Goal: Task Accomplishment & Management: Use online tool/utility

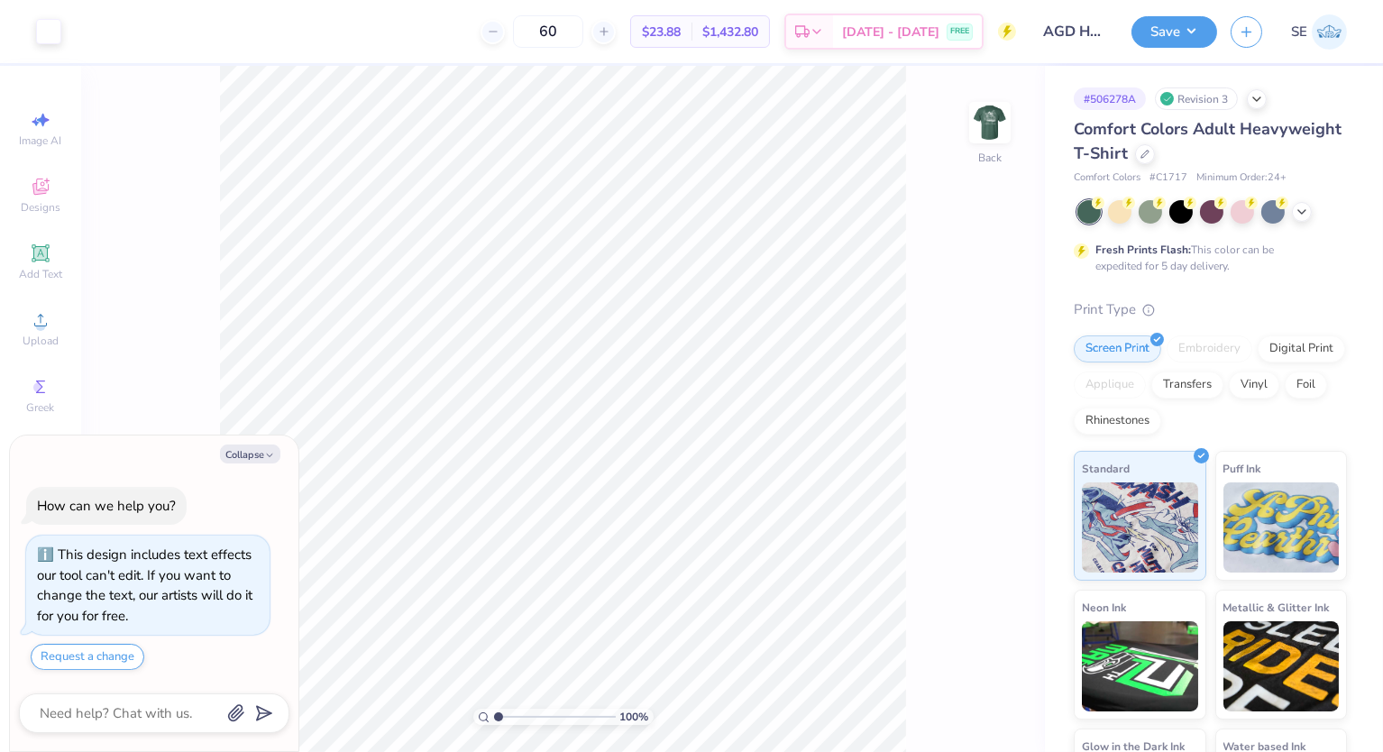
click at [234, 443] on div "Collapse How can we help you? This design includes text effects our tool can't …" at bounding box center [154, 594] width 289 height 317
click at [235, 449] on button "Collapse" at bounding box center [250, 454] width 60 height 19
type textarea "x"
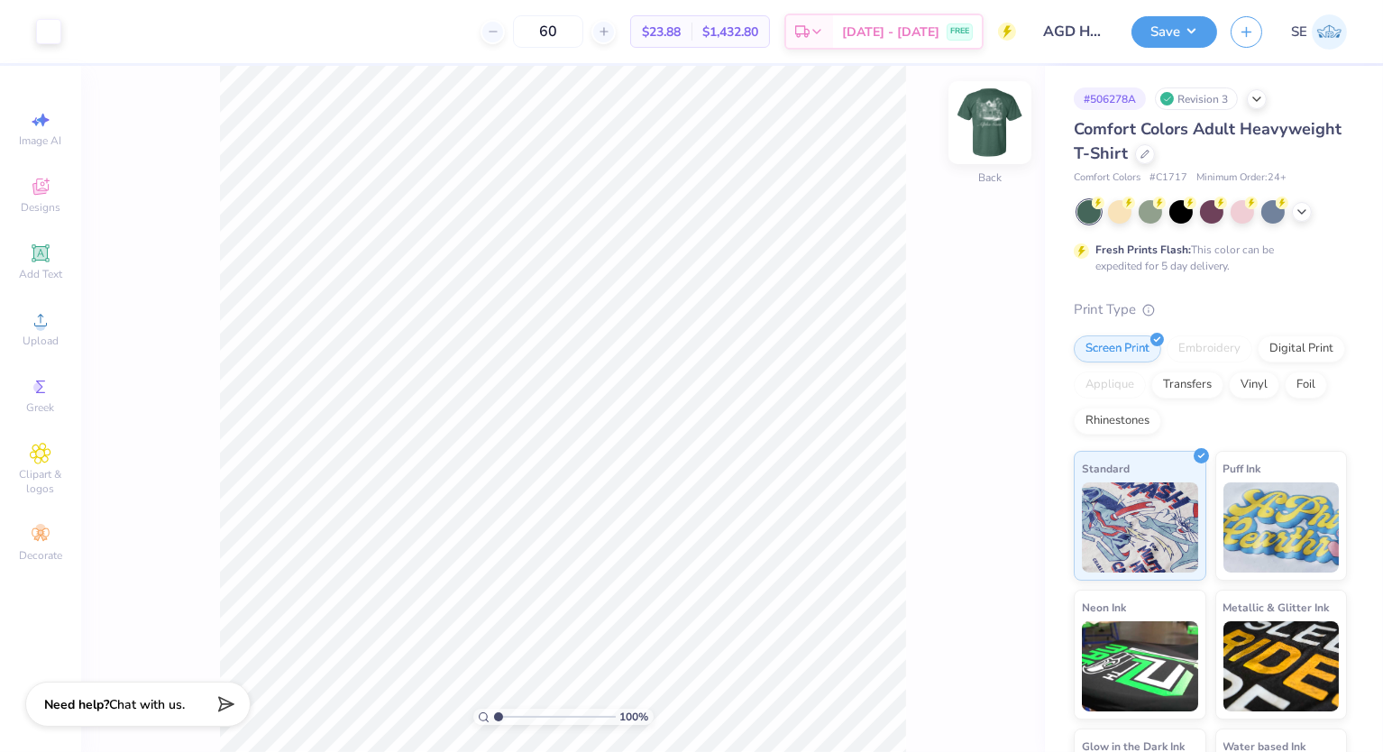
click at [977, 111] on img at bounding box center [990, 123] width 72 height 72
click at [1175, 200] on div at bounding box center [1302, 210] width 20 height 20
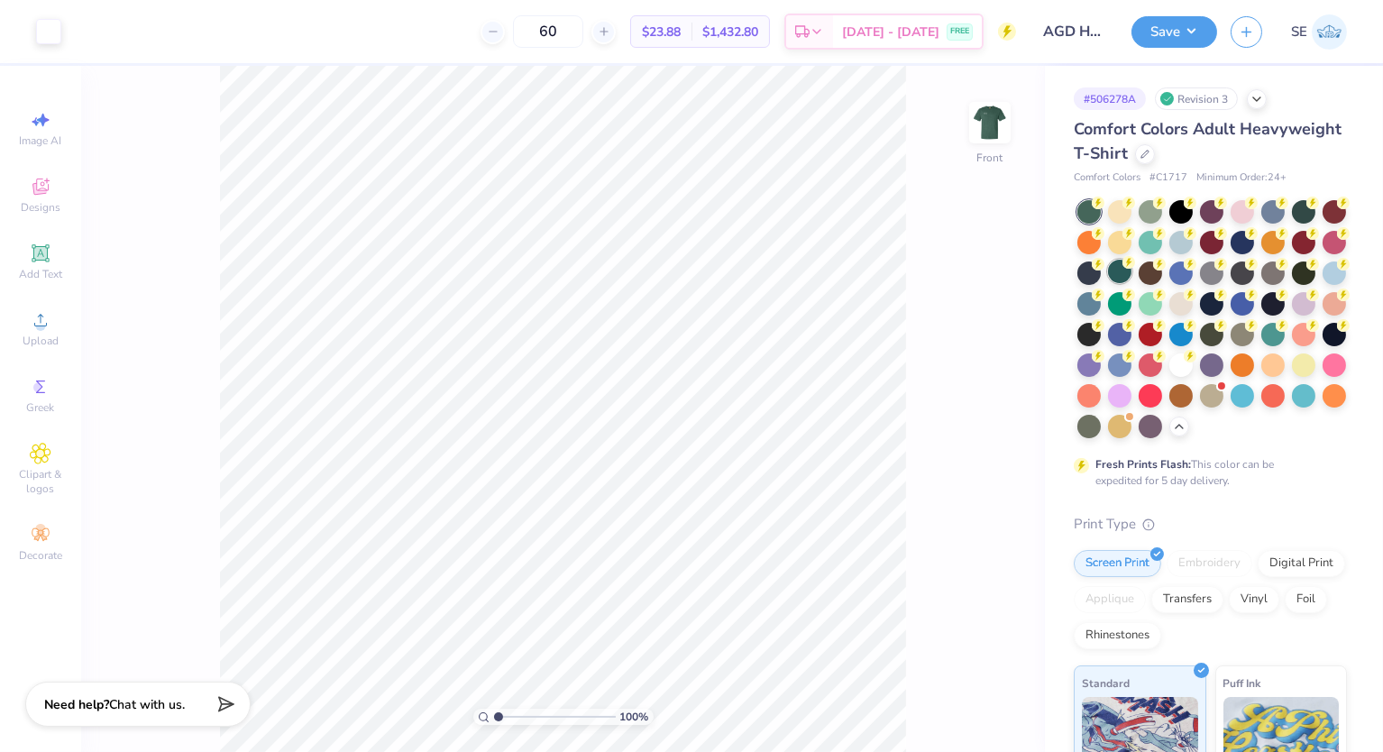
click at [1120, 269] on div at bounding box center [1119, 271] width 23 height 23
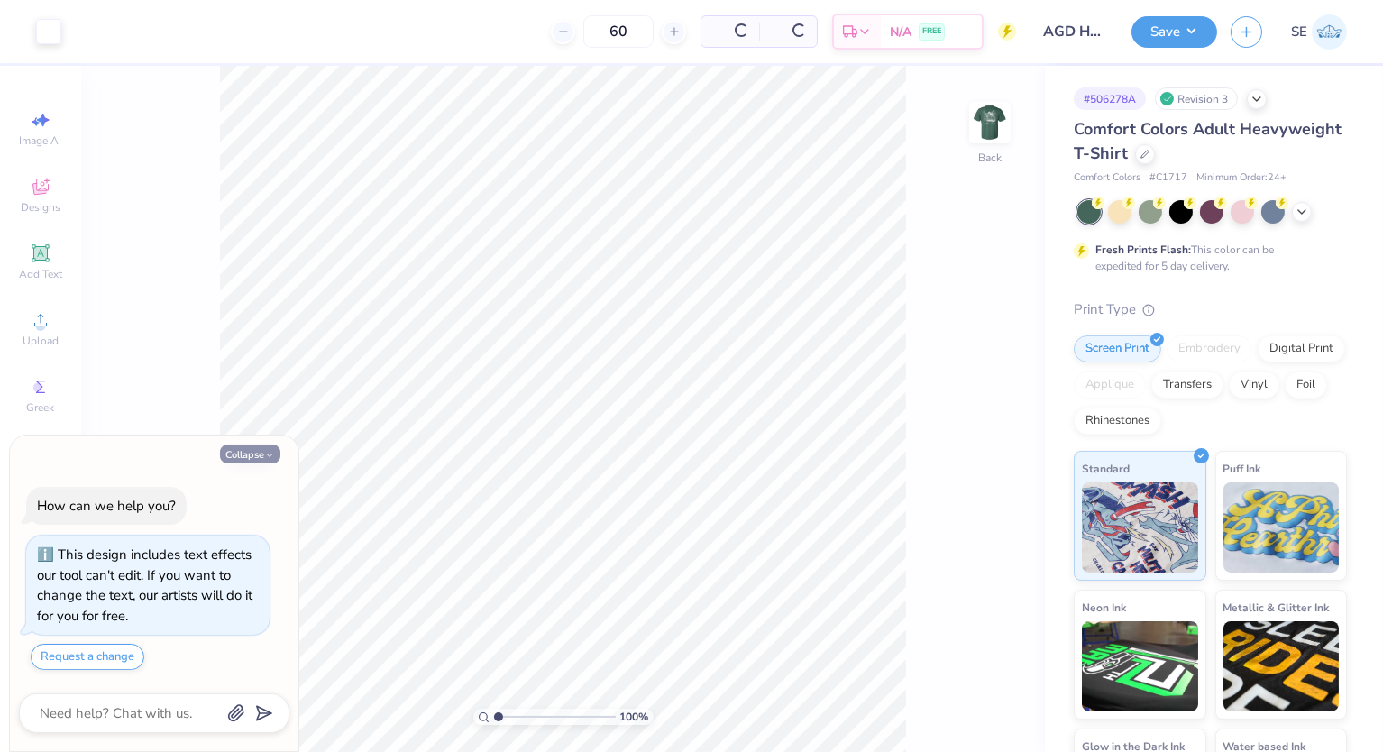
click at [232, 457] on button "Collapse" at bounding box center [250, 454] width 60 height 19
type textarea "x"
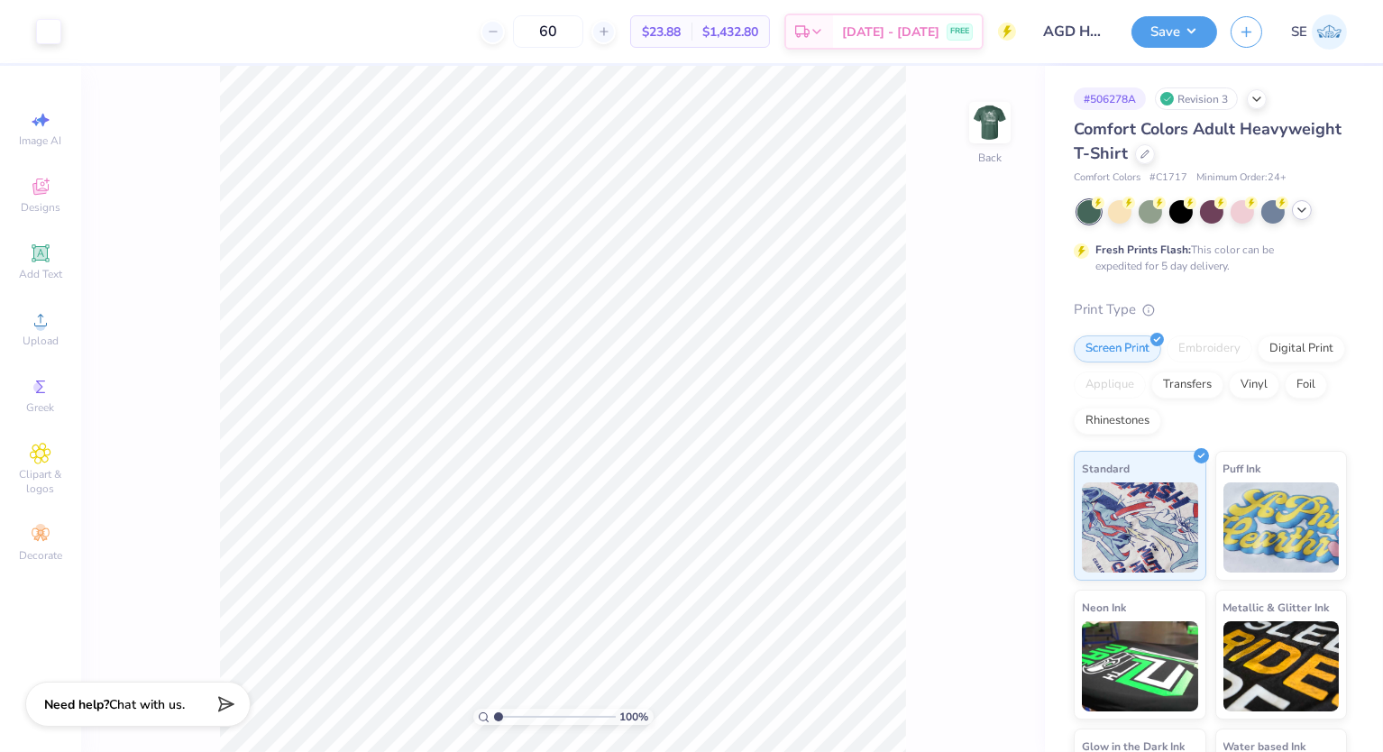
click at [1297, 203] on icon at bounding box center [1302, 210] width 14 height 14
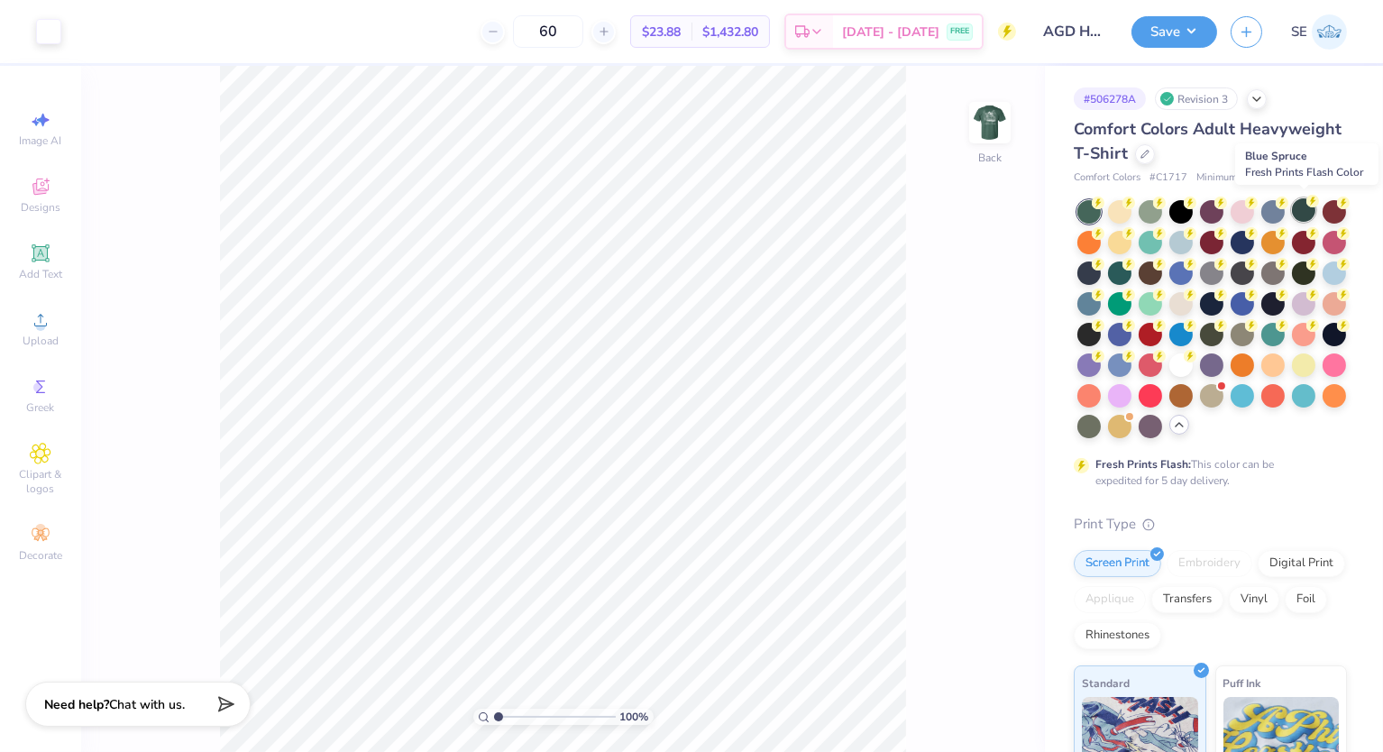
click at [1308, 209] on div at bounding box center [1303, 209] width 23 height 23
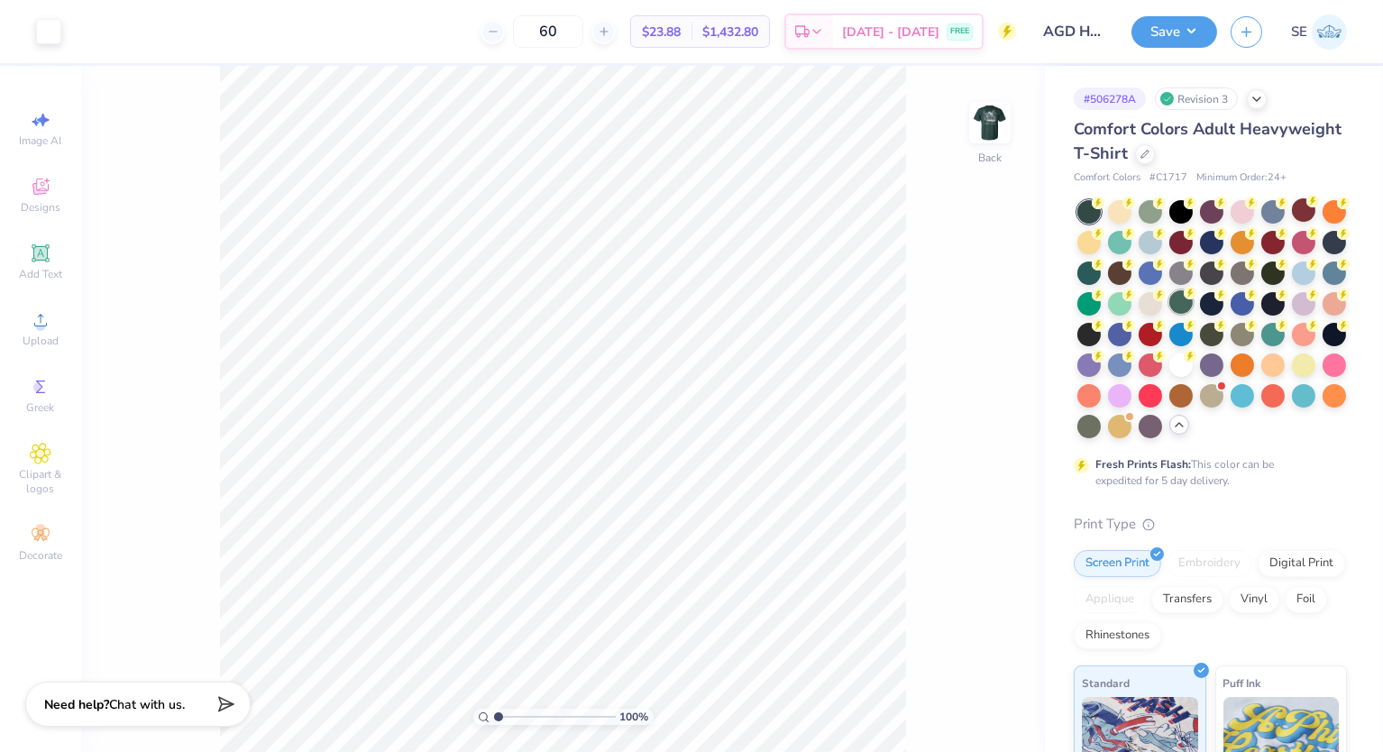
click at [1185, 298] on div at bounding box center [1181, 301] width 23 height 23
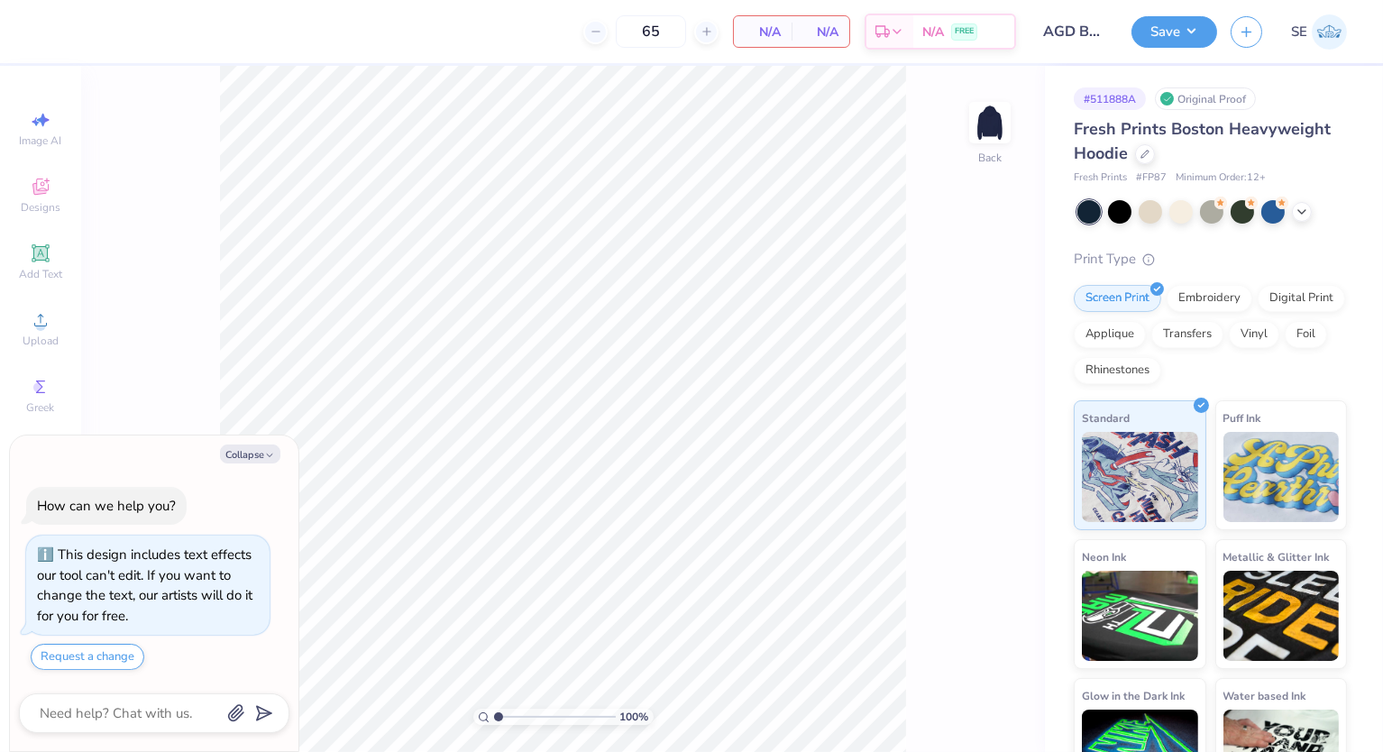
scroll to position [49, 0]
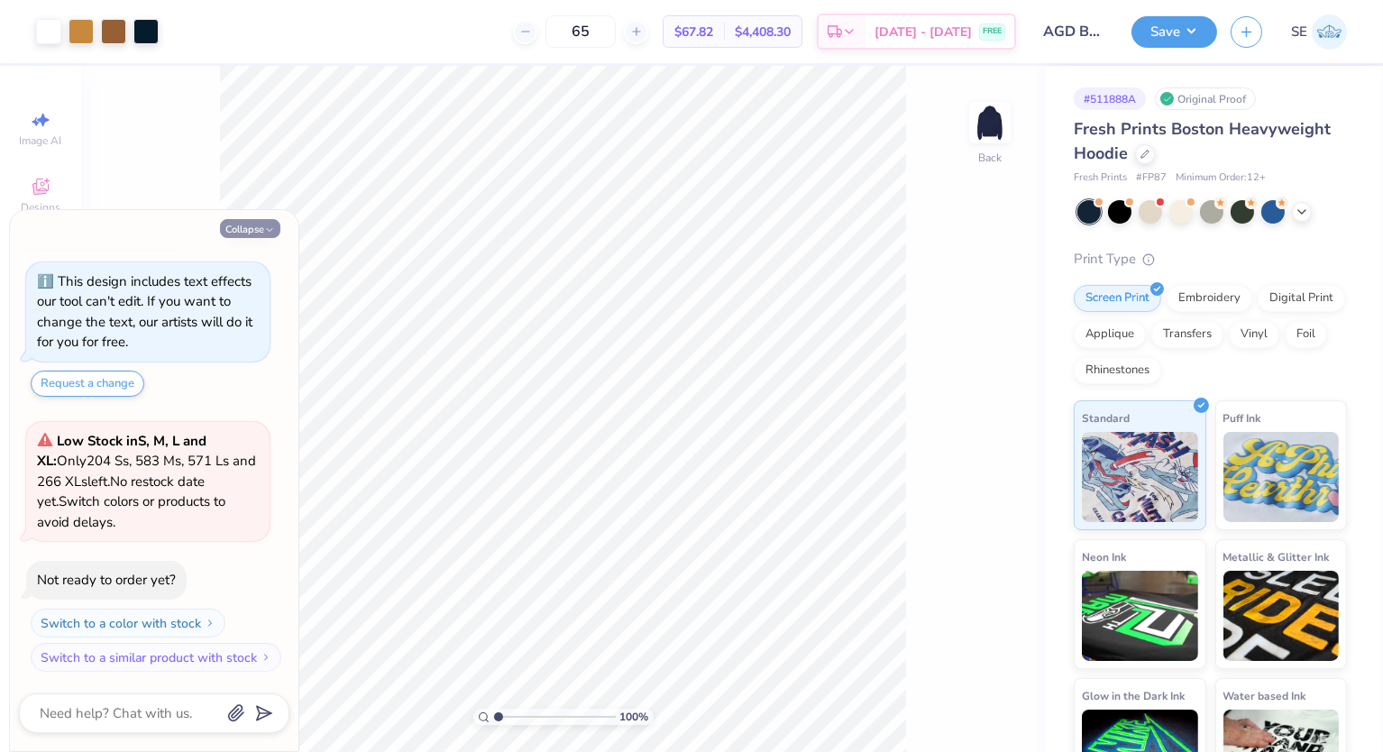
click at [254, 219] on button "Collapse" at bounding box center [250, 228] width 60 height 19
type textarea "x"
